Goal: Navigation & Orientation: Find specific page/section

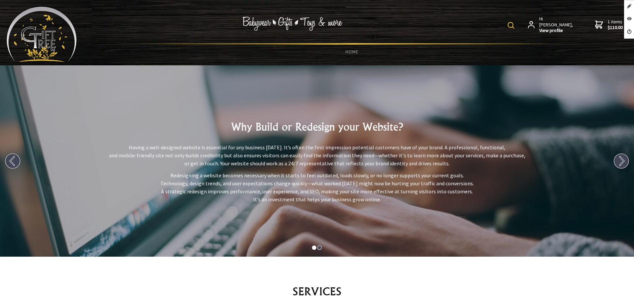
click at [34, 37] on img at bounding box center [42, 34] width 70 height 55
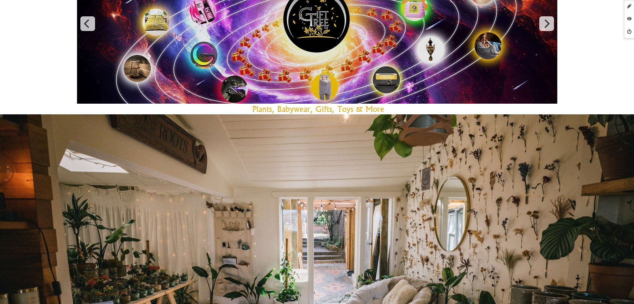
scroll to position [125, 0]
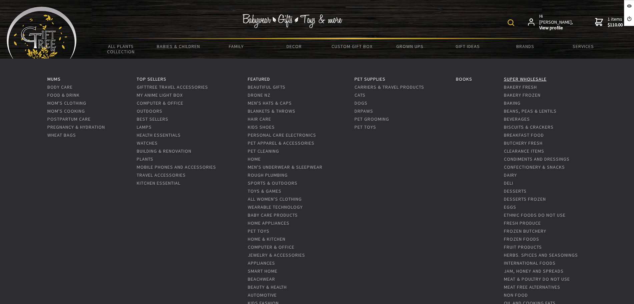
click at [511, 79] on link "Super Wholesale" at bounding box center [525, 79] width 43 height 6
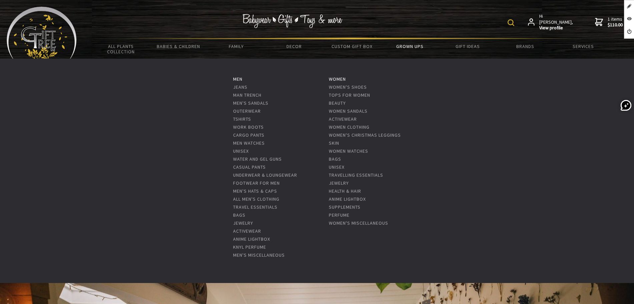
click at [406, 47] on link "Grown Ups" at bounding box center [410, 46] width 58 height 14
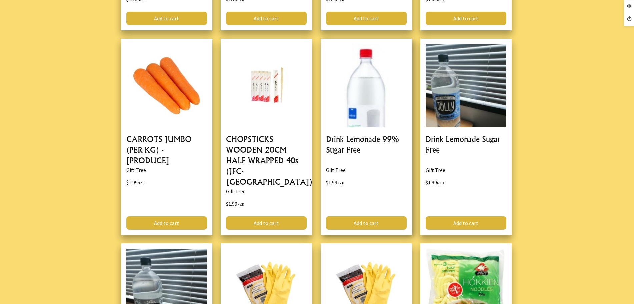
scroll to position [667, 0]
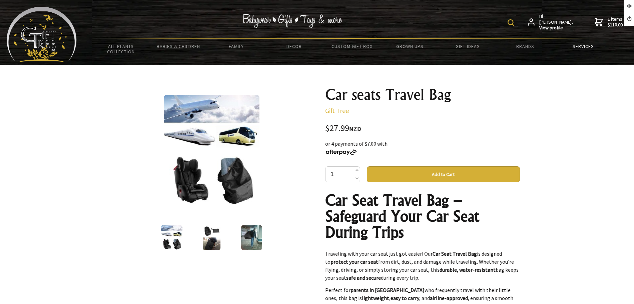
click at [588, 43] on link "Services" at bounding box center [584, 46] width 58 height 14
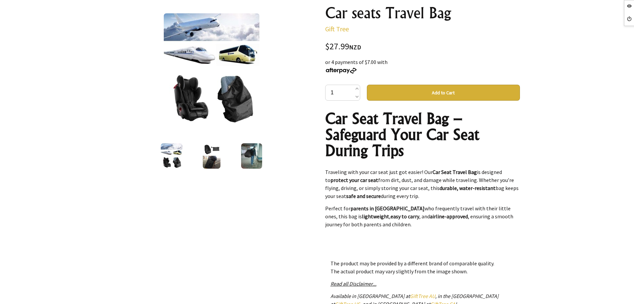
scroll to position [83, 0]
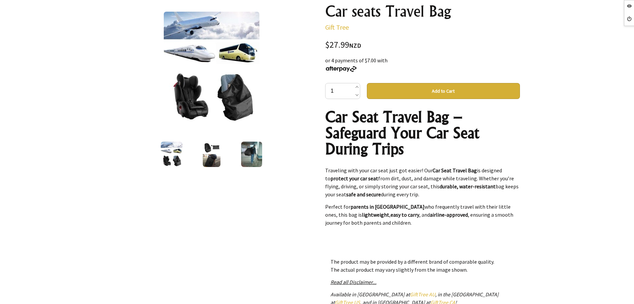
click at [209, 168] on div at bounding box center [212, 154] width 40 height 28
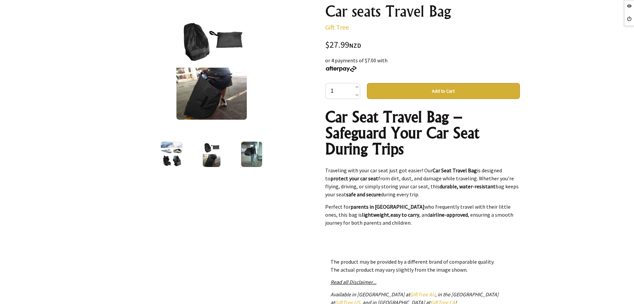
click at [244, 157] on img at bounding box center [251, 154] width 21 height 25
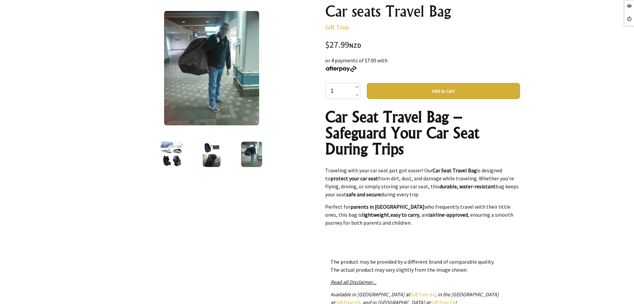
click at [246, 157] on img at bounding box center [251, 154] width 21 height 25
drag, startPoint x: 567, startPoint y: 66, endPoint x: 550, endPoint y: 100, distance: 38.2
click at [557, 107] on div at bounding box center [317, 189] width 634 height 414
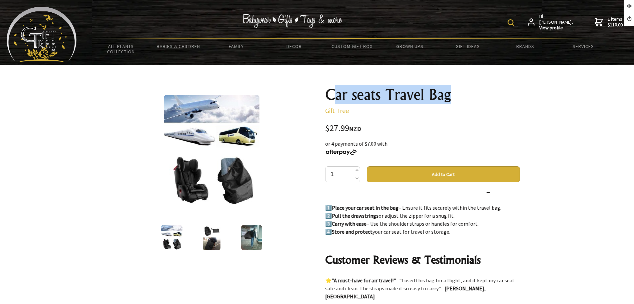
drag, startPoint x: 337, startPoint y: 92, endPoint x: 375, endPoint y: 112, distance: 42.9
click at [465, 85] on div "Car seats Travel Bag Gift Tree $27.99 NZD or 4 payments of $7.00 with 1 Add to …" at bounding box center [423, 272] width 206 height 382
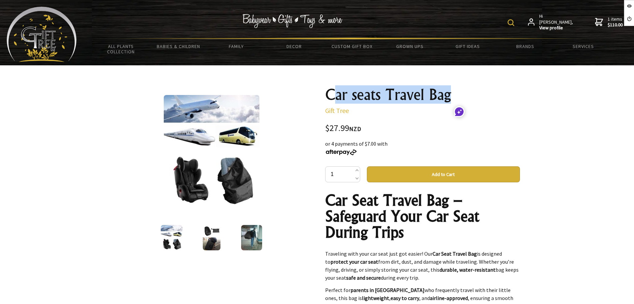
click at [205, 237] on img at bounding box center [211, 237] width 17 height 25
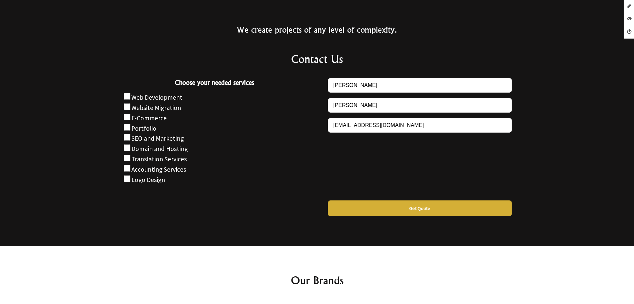
scroll to position [657, 0]
